Goal: Task Accomplishment & Management: Use online tool/utility

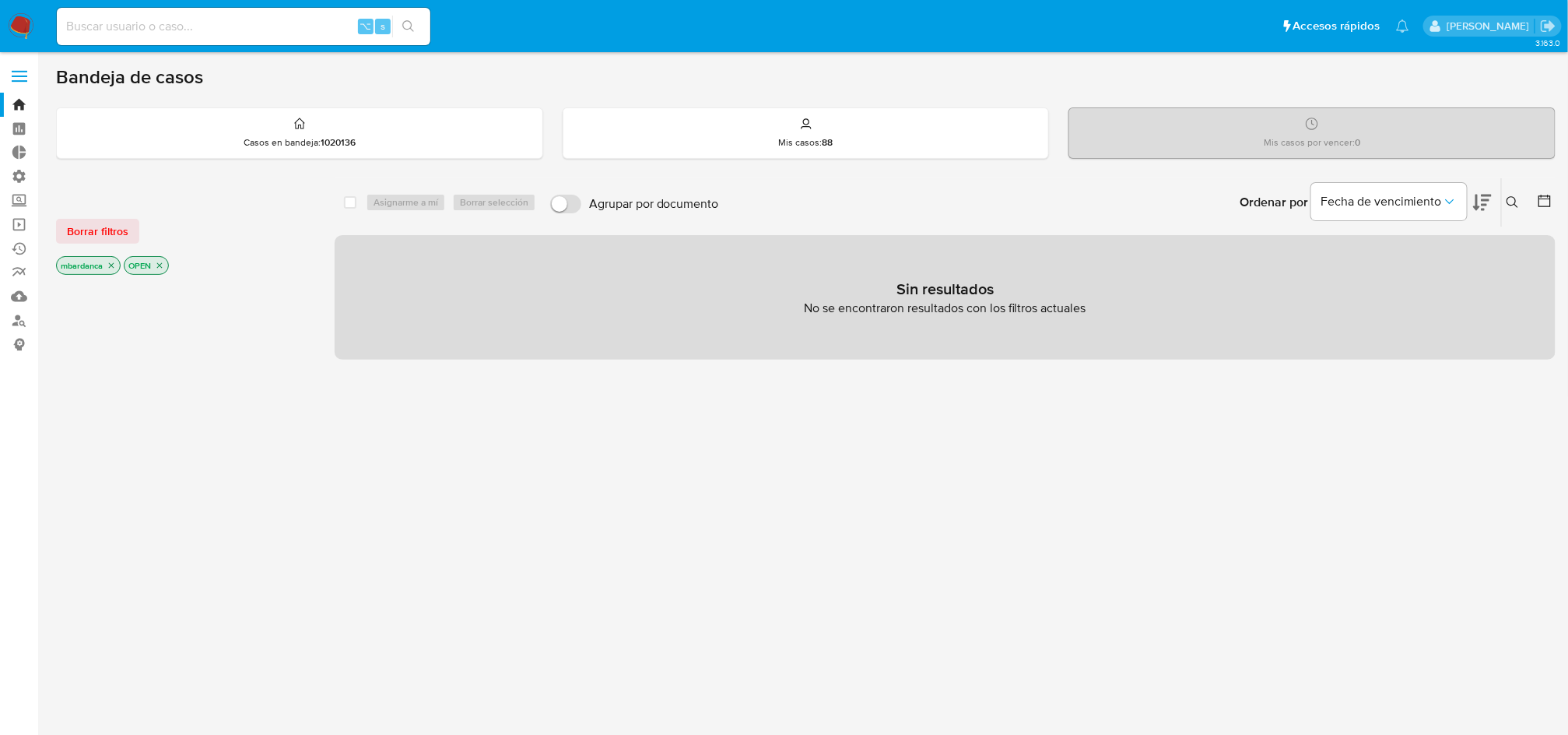
click at [73, 231] on span "Borrar filtros" at bounding box center [97, 231] width 62 height 22
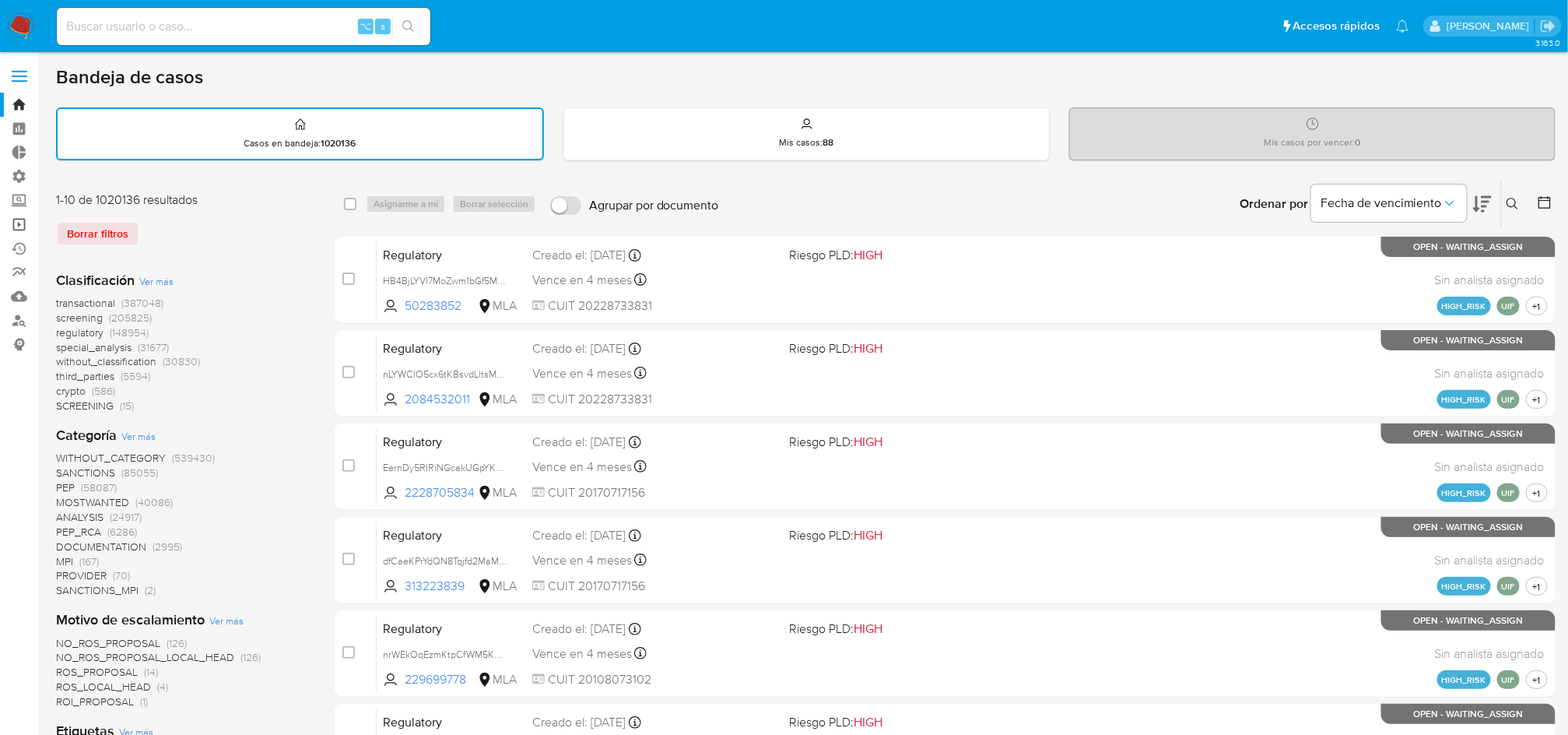
click at [21, 222] on link "Operaciones masivas" at bounding box center [92, 223] width 185 height 24
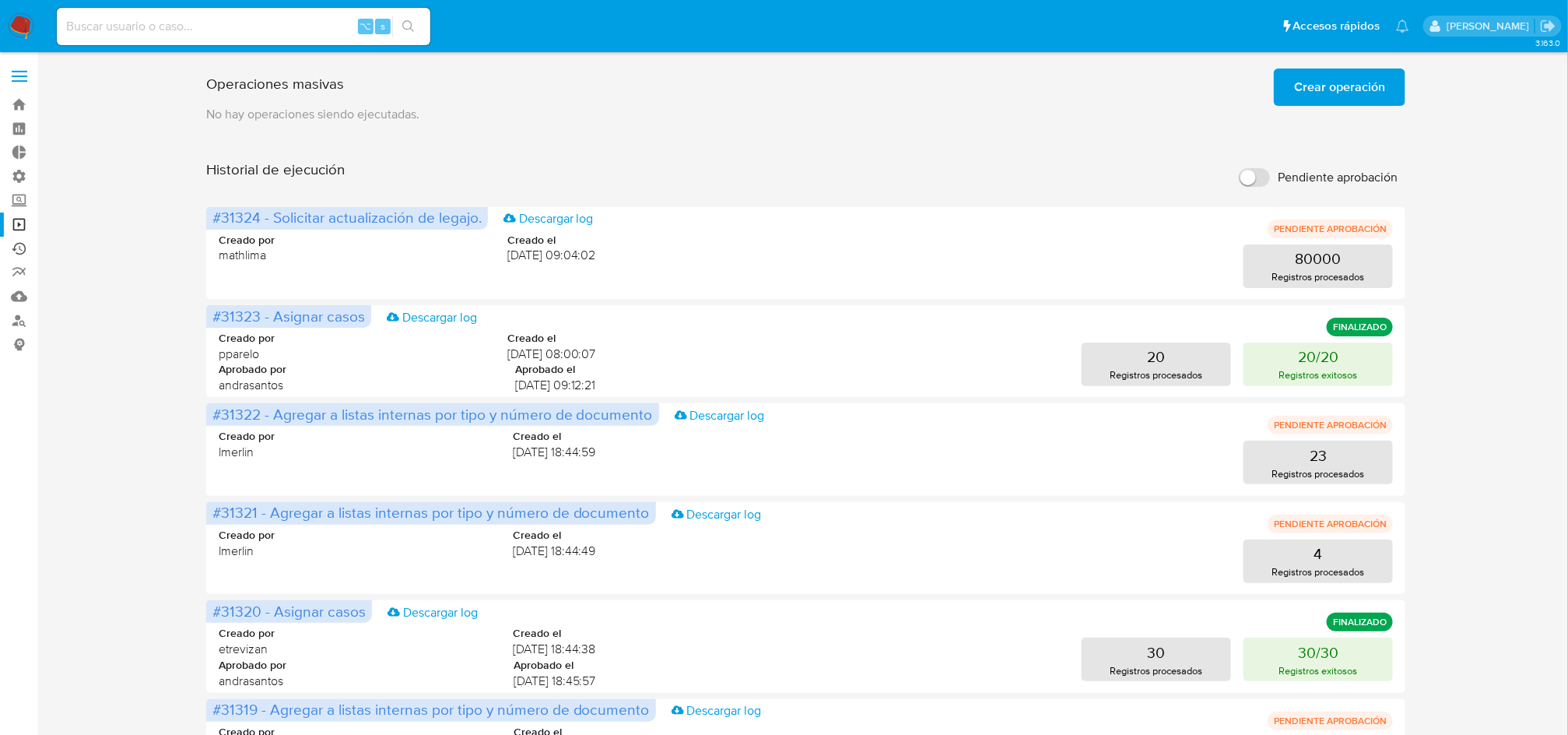
click at [23, 248] on link "Ejecuciones automáticas" at bounding box center [92, 248] width 185 height 24
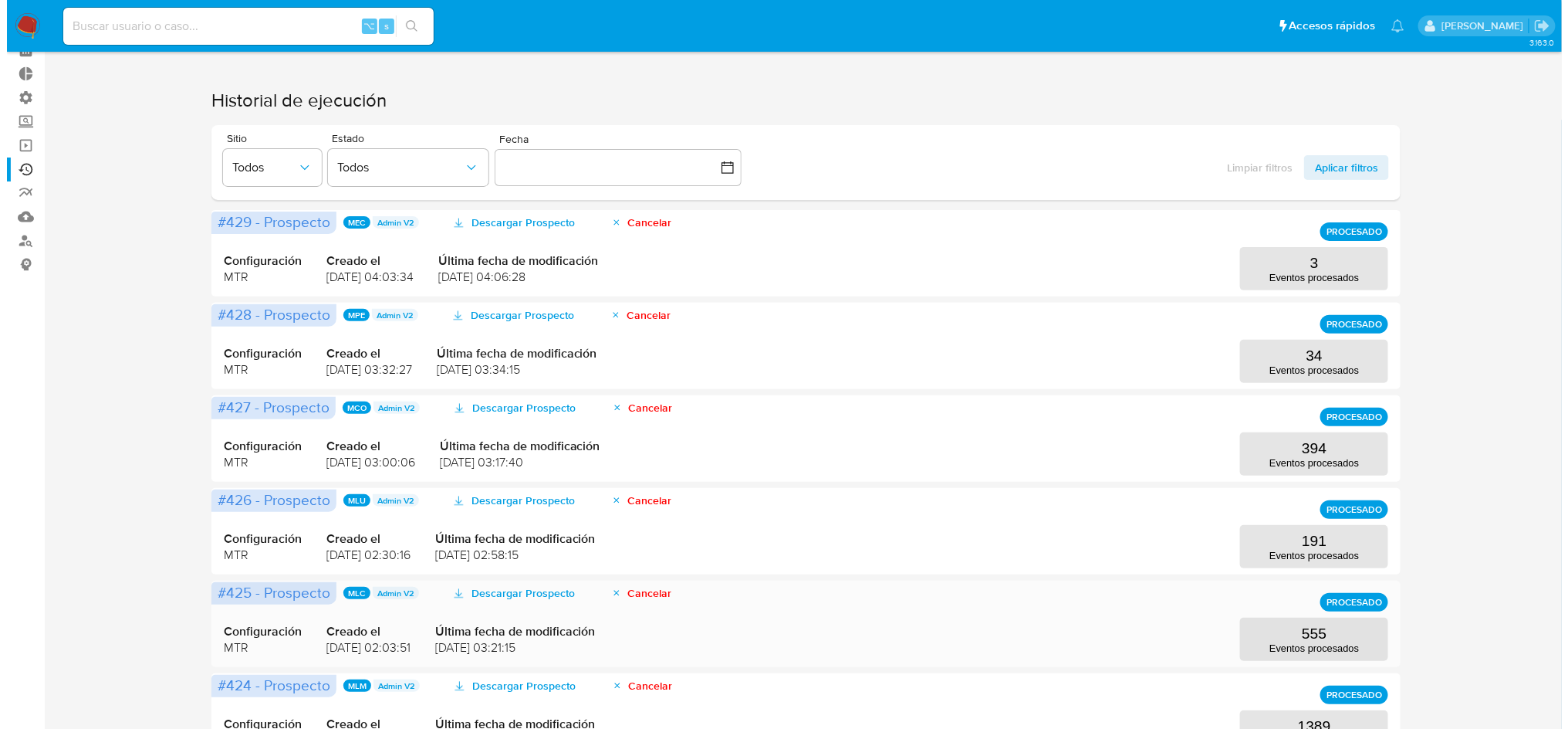
scroll to position [85, 0]
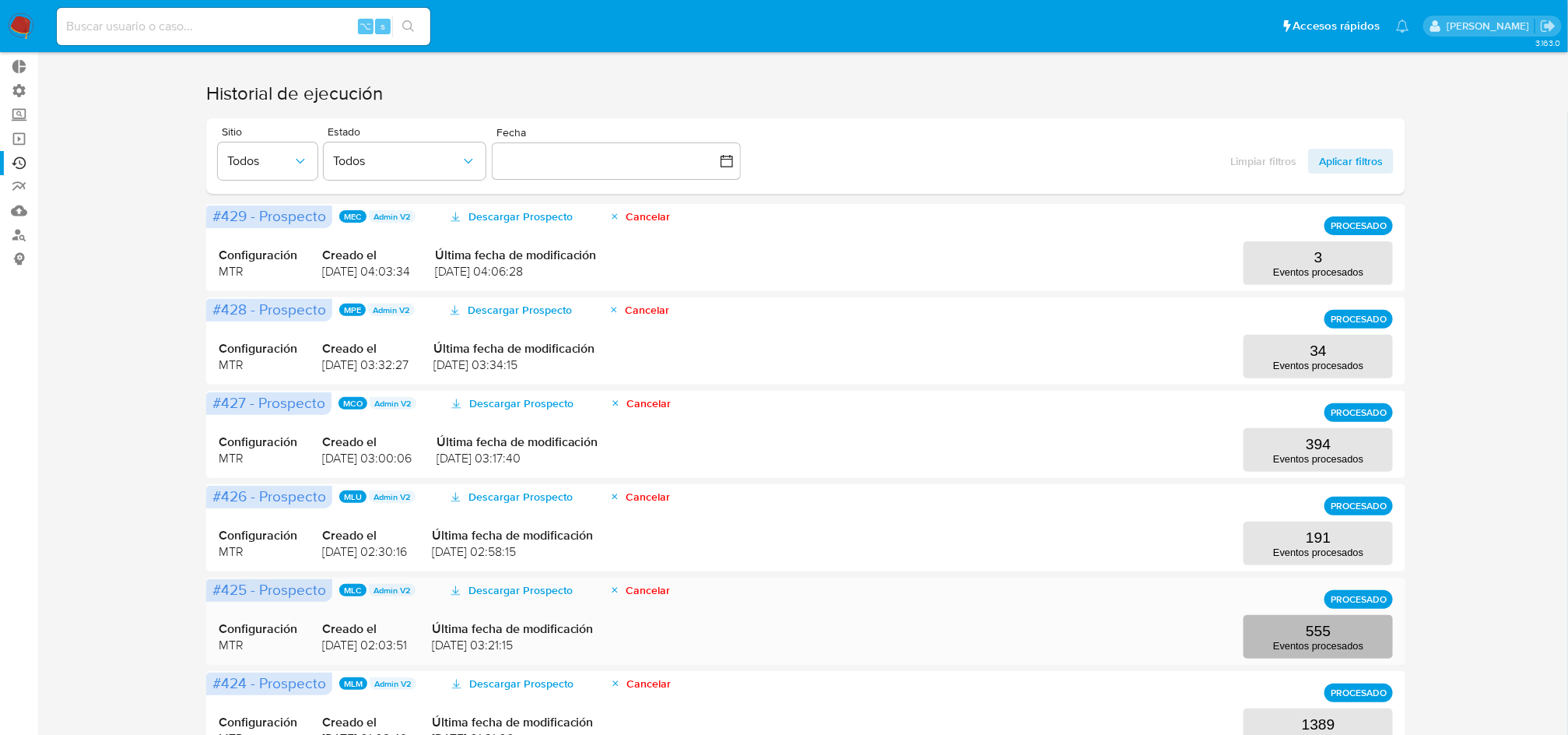
click at [1343, 628] on button "555 Eventos procesados" at bounding box center [1318, 636] width 149 height 44
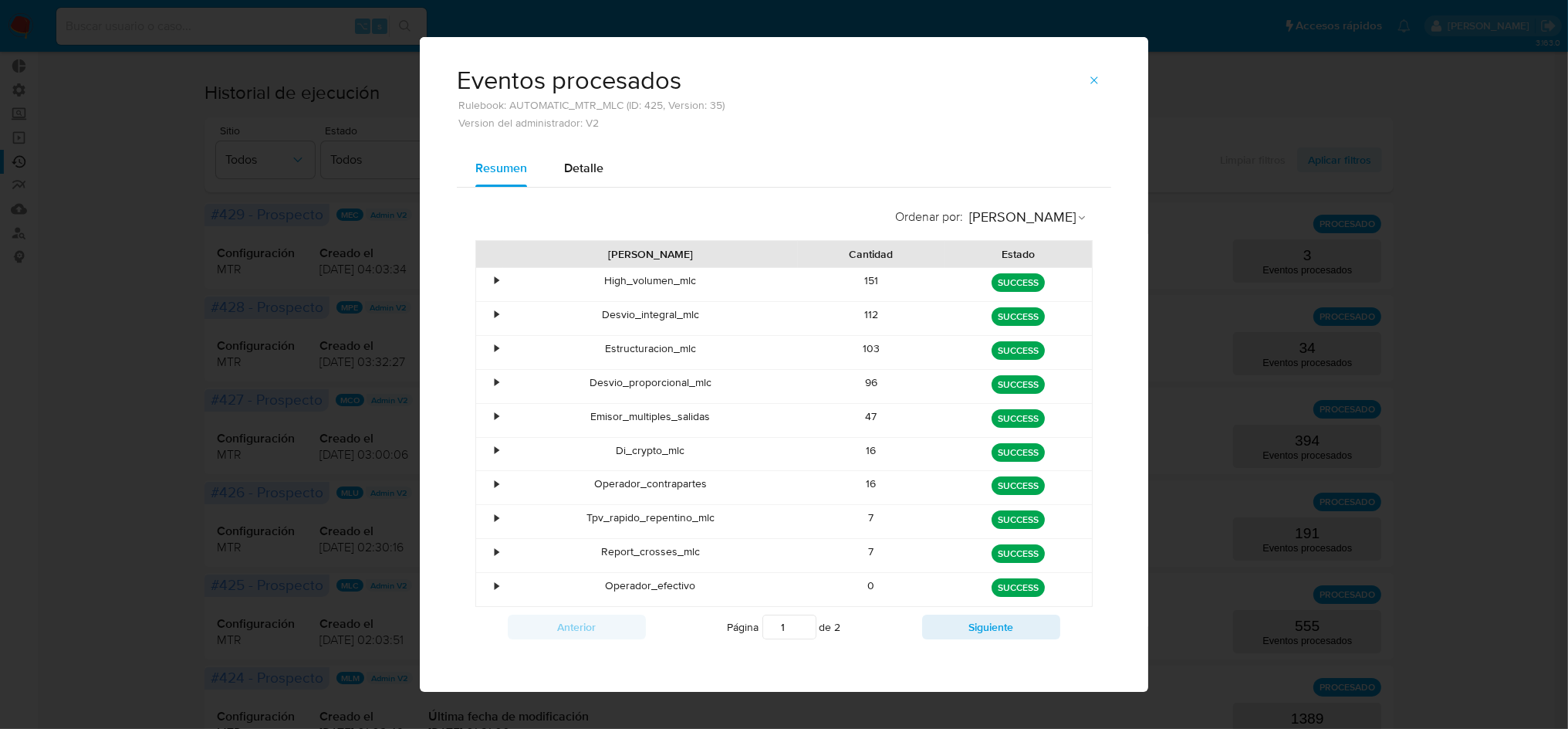
scroll to position [8, 0]
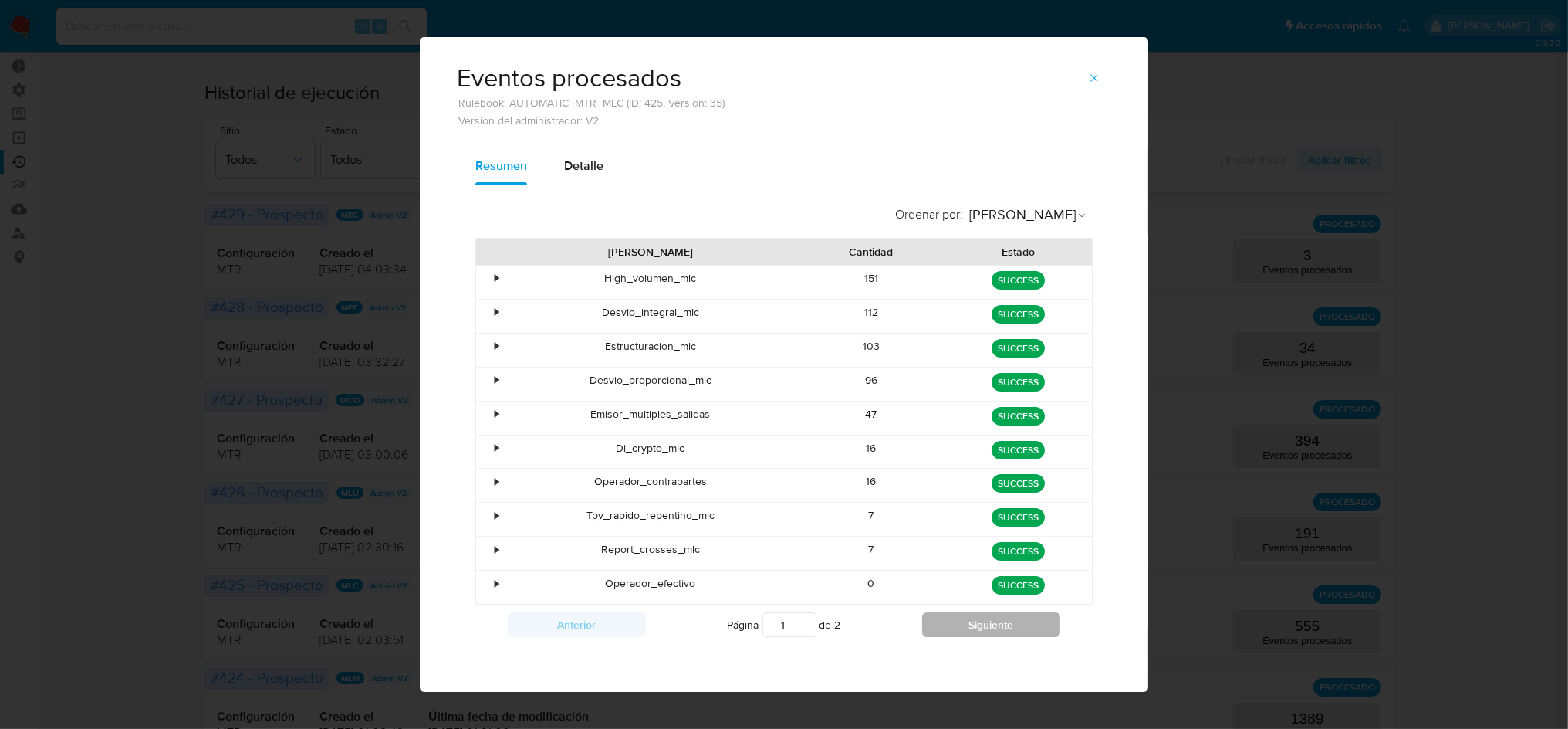
click at [949, 622] on button "Siguiente" at bounding box center [991, 624] width 138 height 25
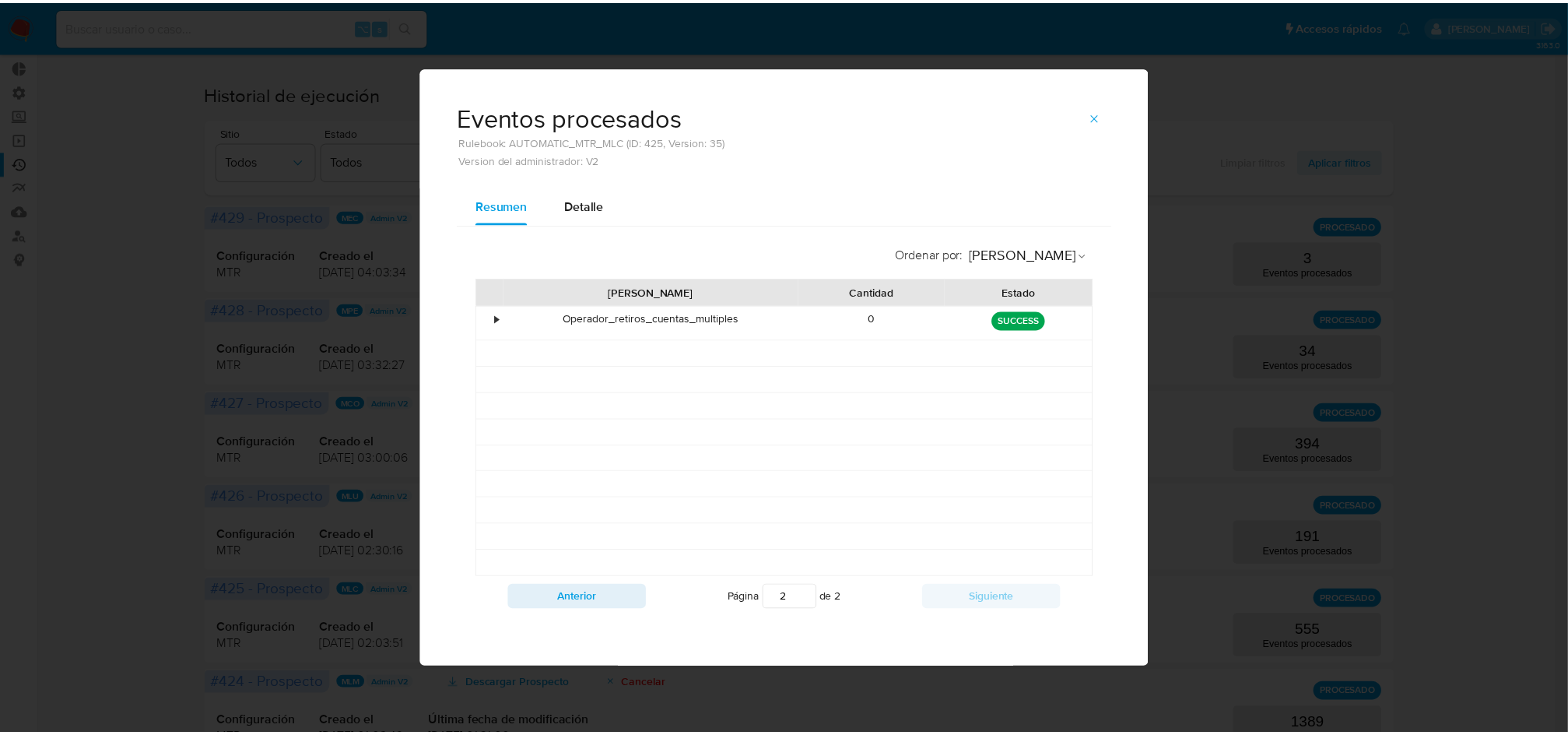
scroll to position [0, 0]
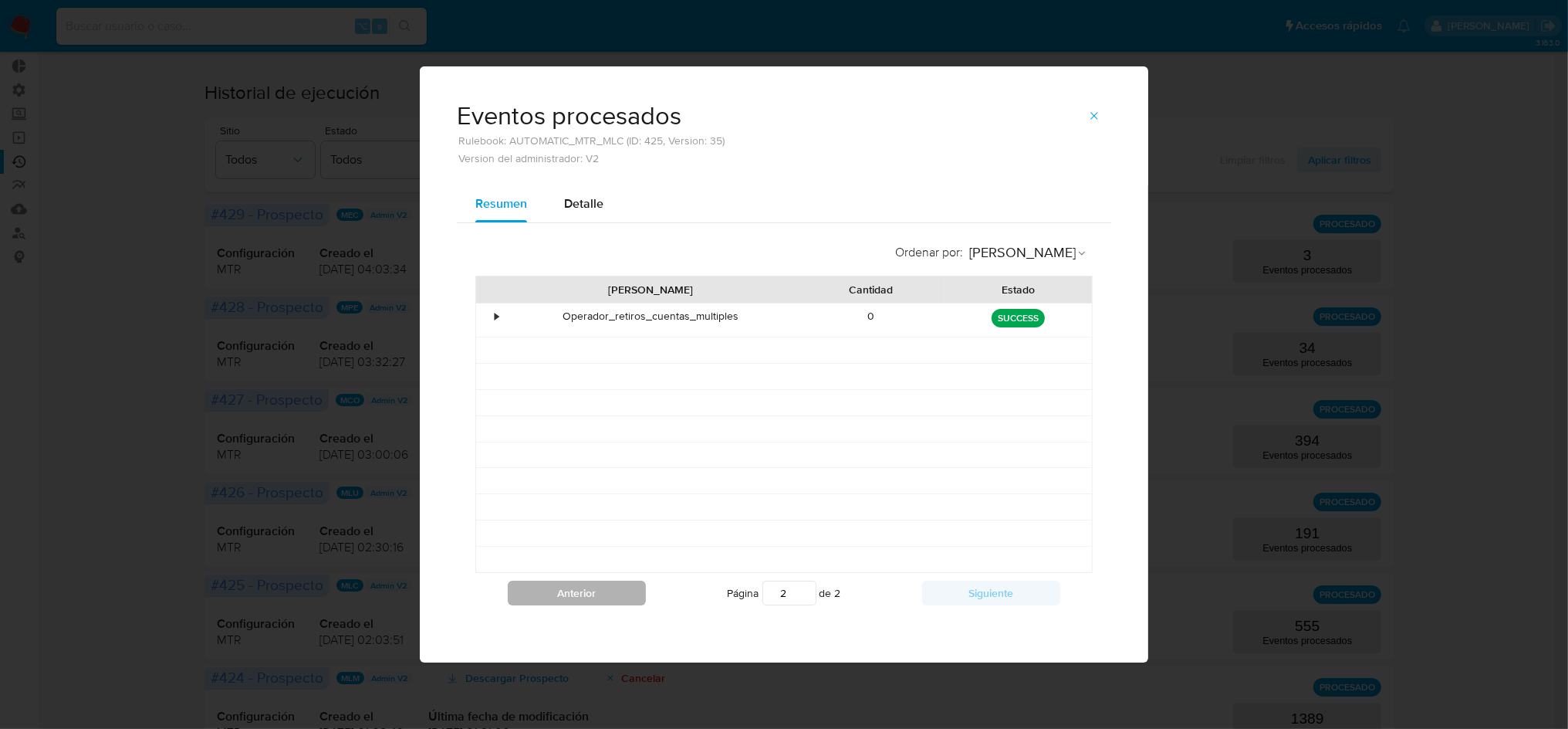
click at [576, 599] on button "Anterior" at bounding box center [576, 592] width 138 height 25
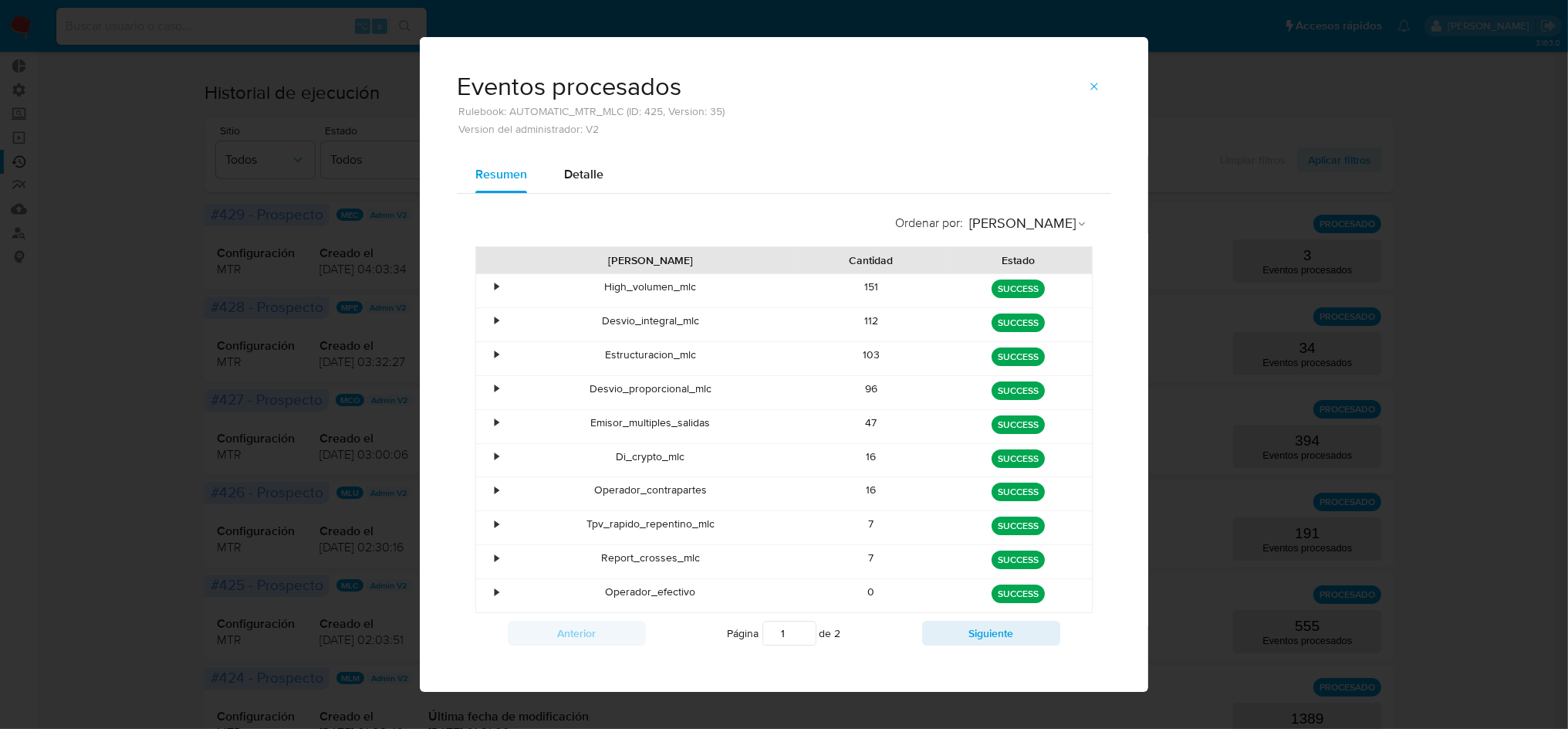
drag, startPoint x: 639, startPoint y: 586, endPoint x: 631, endPoint y: 580, distance: 10.0
click at [631, 580] on div "Operador_efectivo" at bounding box center [651, 595] width 295 height 33
click at [757, 555] on div "Report_crosses_mlc" at bounding box center [651, 561] width 295 height 33
click at [680, 498] on div "Operador_contrapartes" at bounding box center [651, 493] width 295 height 33
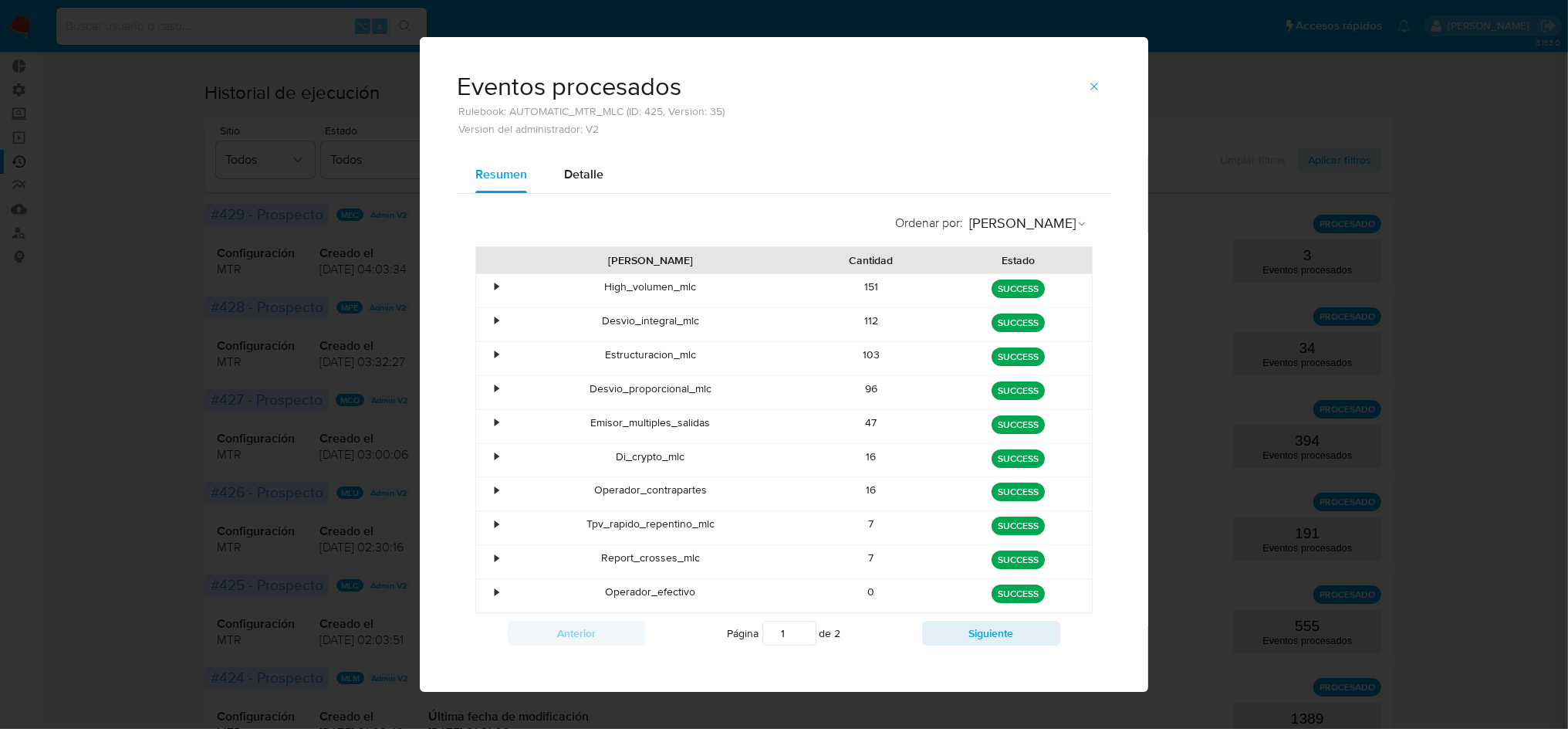
click at [680, 498] on div "Operador_contrapartes" at bounding box center [651, 493] width 295 height 33
click at [1002, 635] on button "Siguiente" at bounding box center [991, 633] width 138 height 25
type input "2"
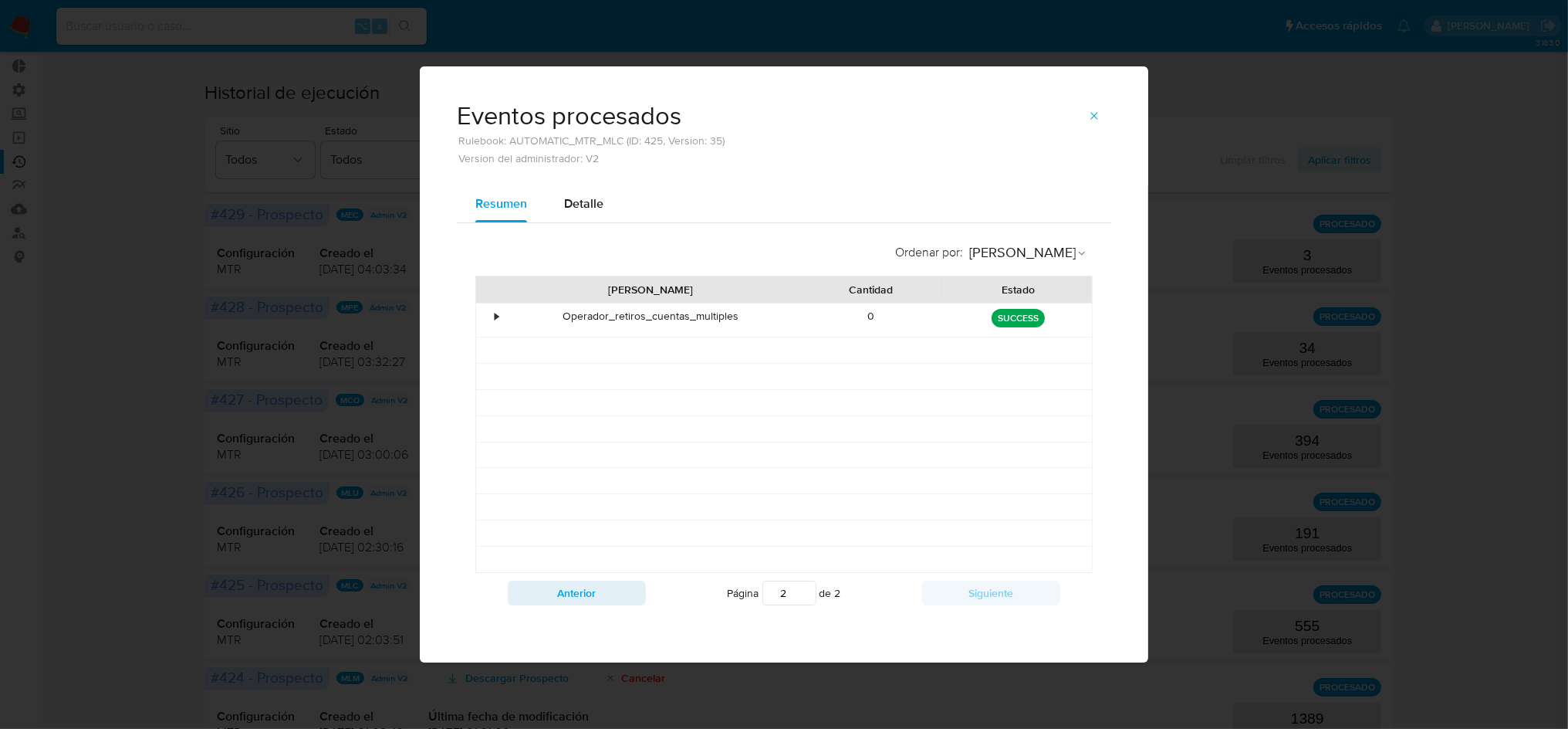
click at [1094, 110] on icon "button" at bounding box center [1094, 115] width 12 height 12
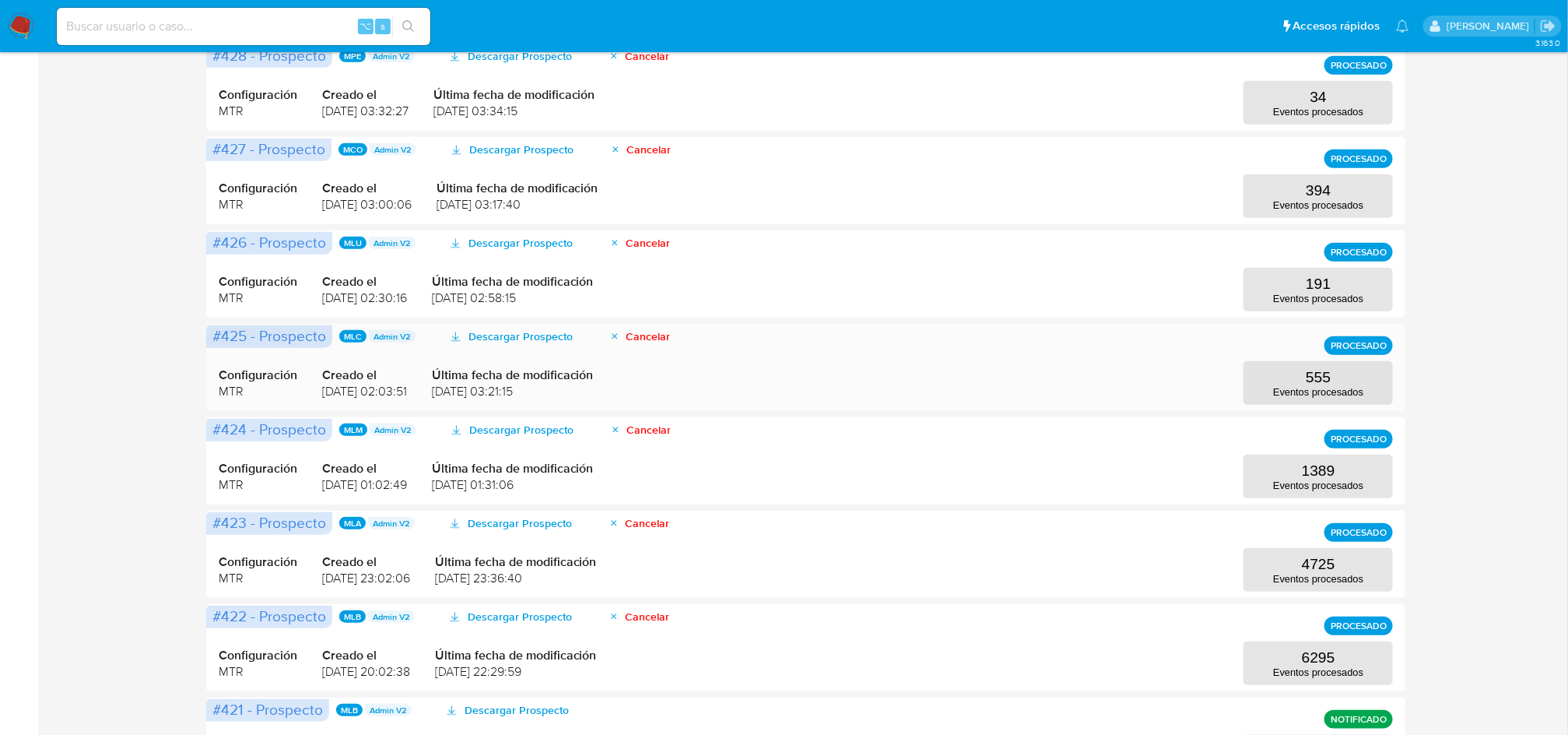
scroll to position [343, 0]
